Goal: Information Seeking & Learning: Learn about a topic

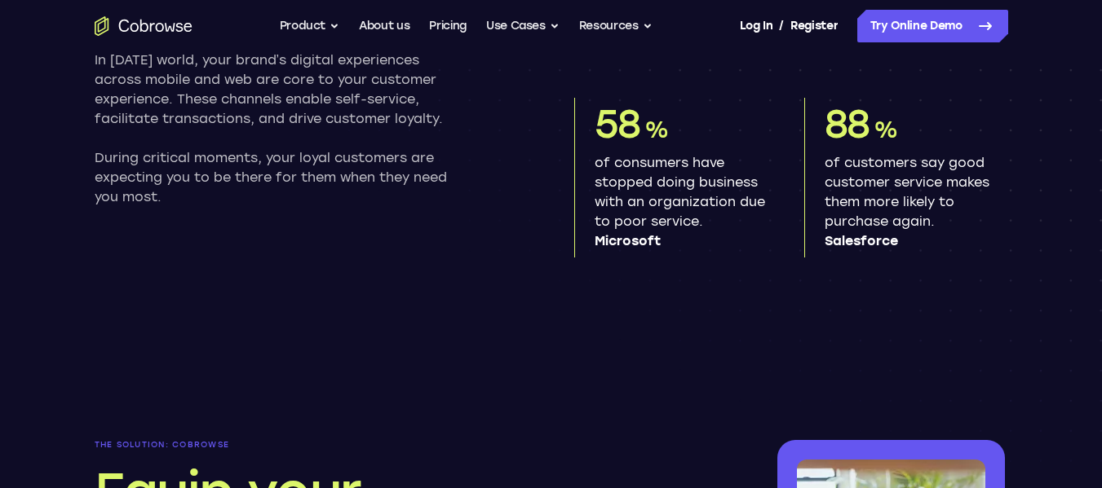
scroll to position [1386, 0]
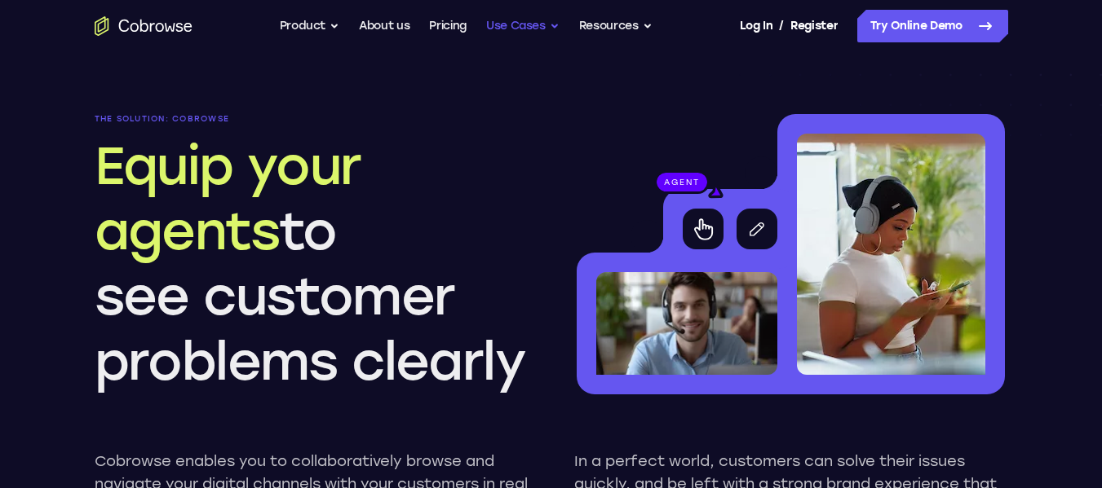
click at [489, 24] on button "Use Cases" at bounding box center [522, 26] width 73 height 33
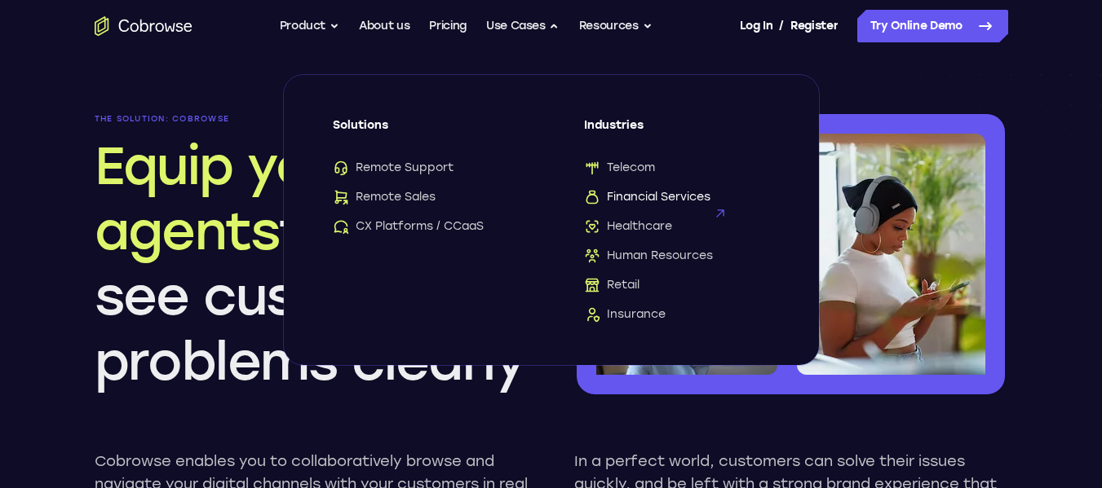
click at [659, 202] on span "Financial Services" at bounding box center [647, 197] width 126 height 16
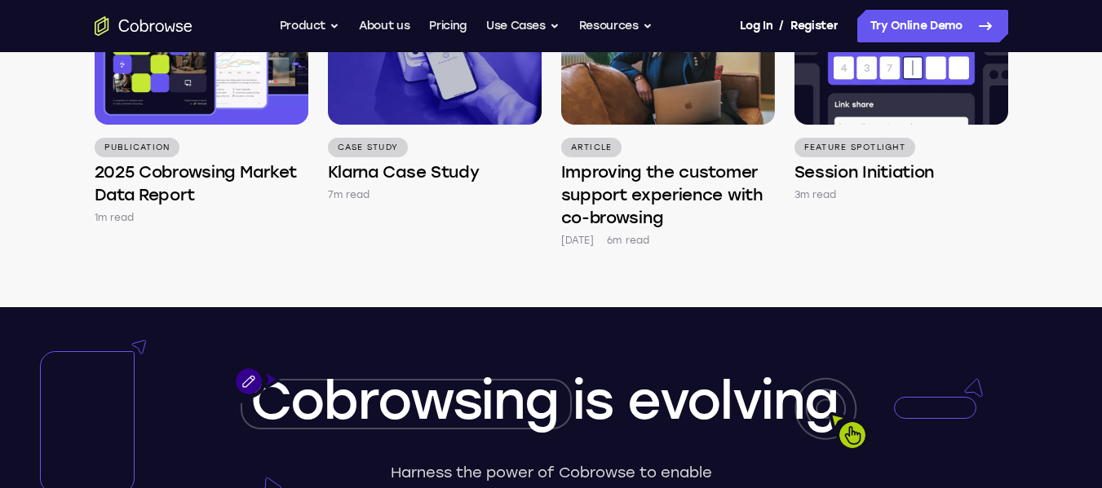
scroll to position [4730, 0]
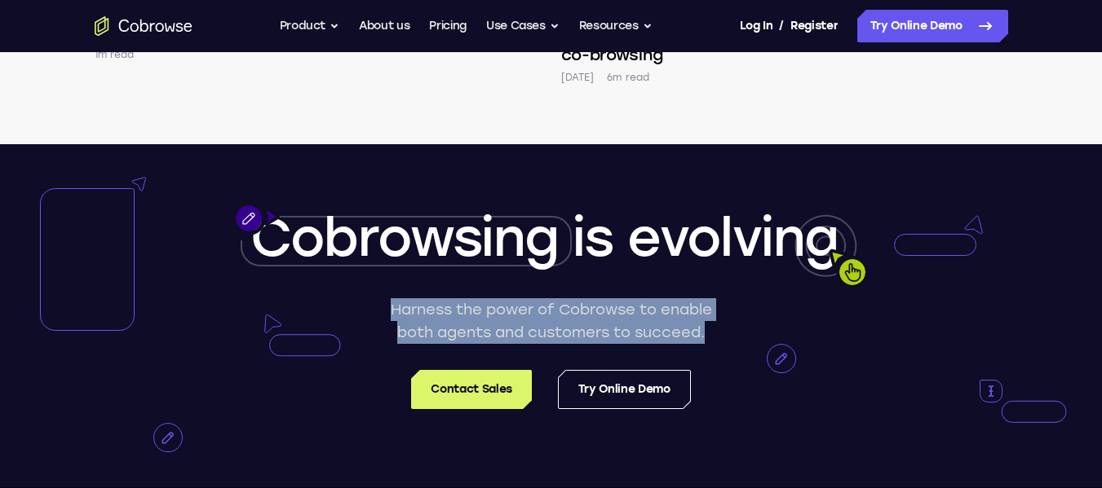
drag, startPoint x: 392, startPoint y: 267, endPoint x: 706, endPoint y: 300, distance: 315.6
type textarea "Harness the power of Cobrowse to enable both agents and customers to succeed."
click at [706, 300] on p "Harness the power of Cobrowse to enable both agents and customers to succeed." at bounding box center [551, 321] width 334 height 46
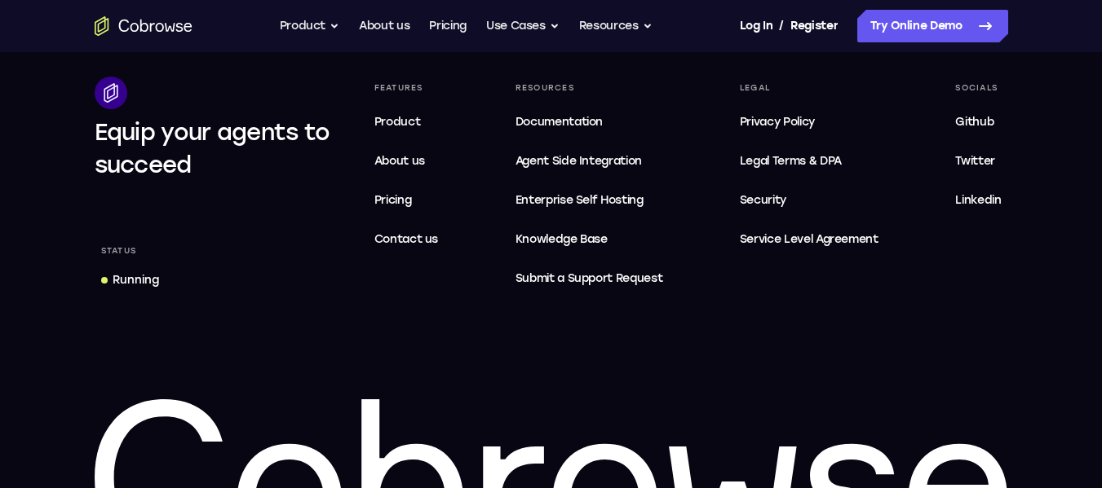
scroll to position [5325, 0]
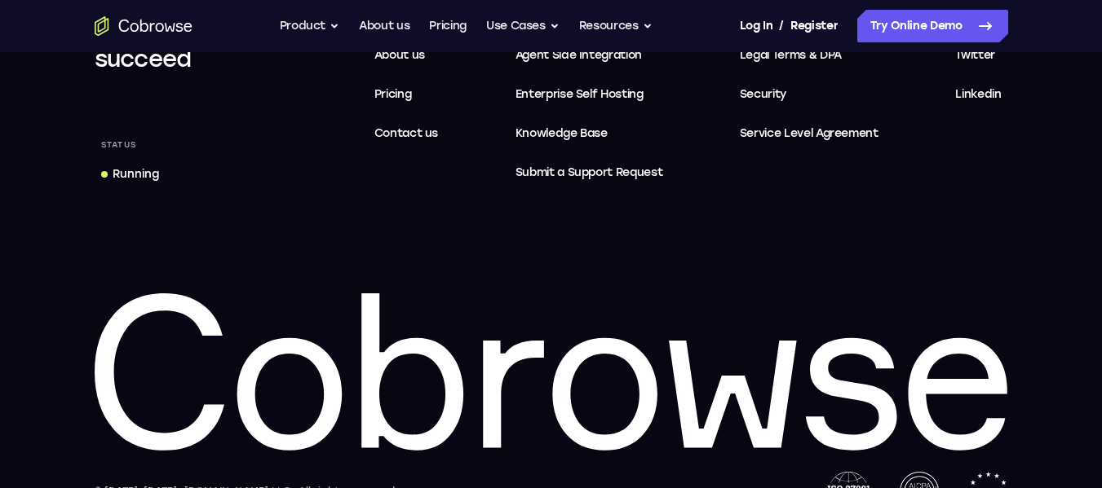
drag, startPoint x: 127, startPoint y: 316, endPoint x: 943, endPoint y: 309, distance: 815.5
click at [934, 310] on icon at bounding box center [551, 373] width 913 height 159
